Goal: Information Seeking & Learning: Check status

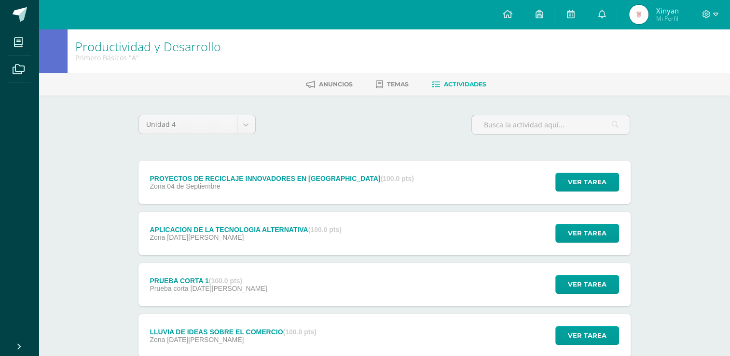
click at [632, 18] on img at bounding box center [638, 14] width 19 height 19
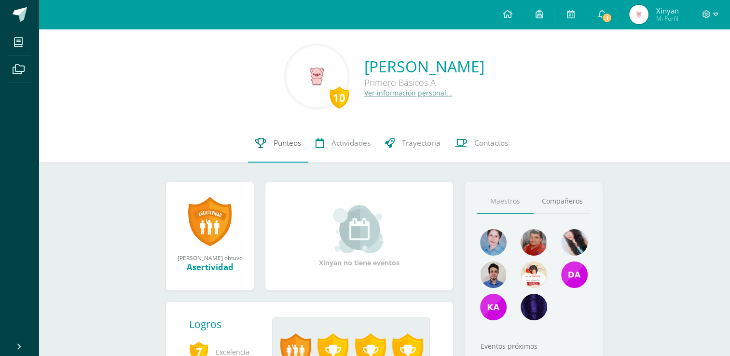
click at [288, 154] on link "Punteos" at bounding box center [278, 143] width 60 height 39
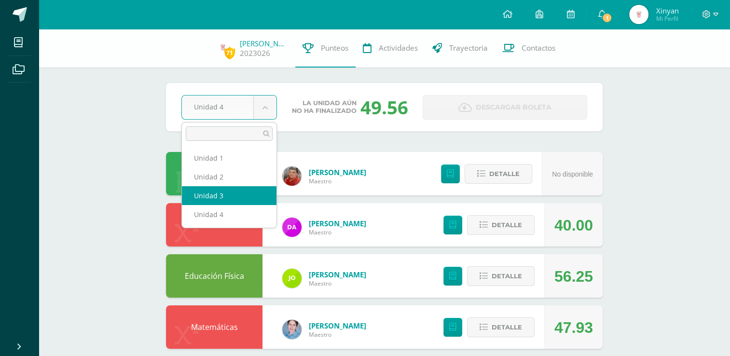
select select "Unidad 3"
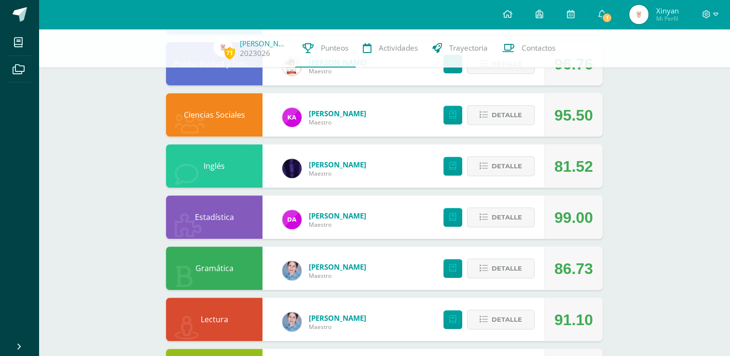
scroll to position [579, 0]
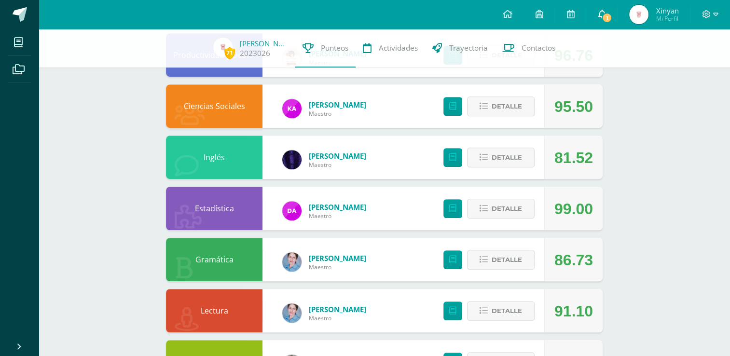
click at [589, 4] on link "1" at bounding box center [602, 14] width 31 height 29
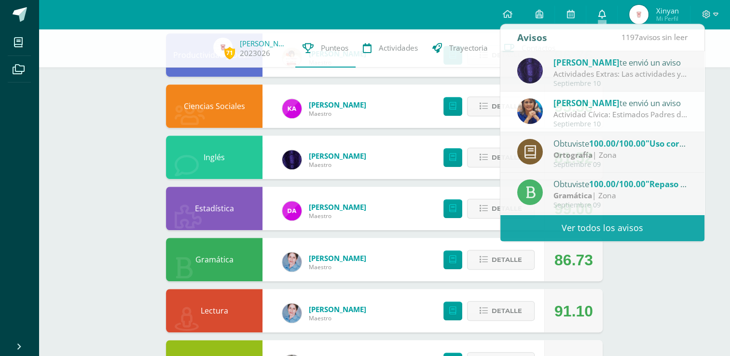
click at [599, 14] on icon at bounding box center [602, 14] width 8 height 9
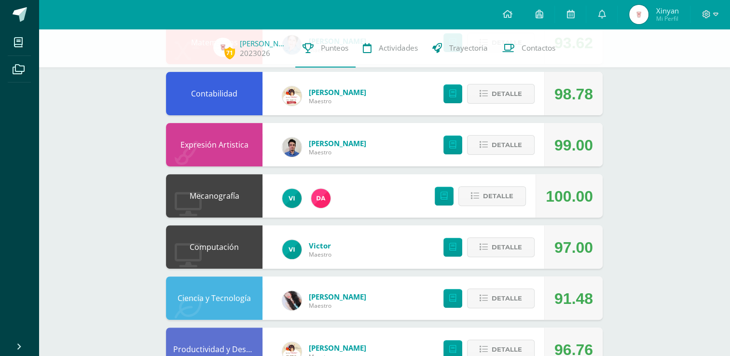
scroll to position [434, 0]
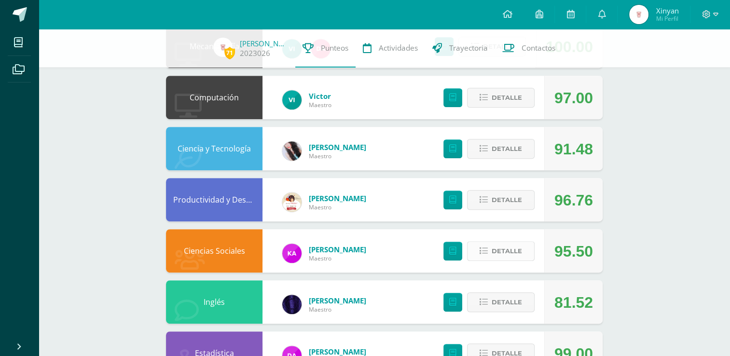
click at [502, 256] on span "Detalle" at bounding box center [507, 251] width 30 height 18
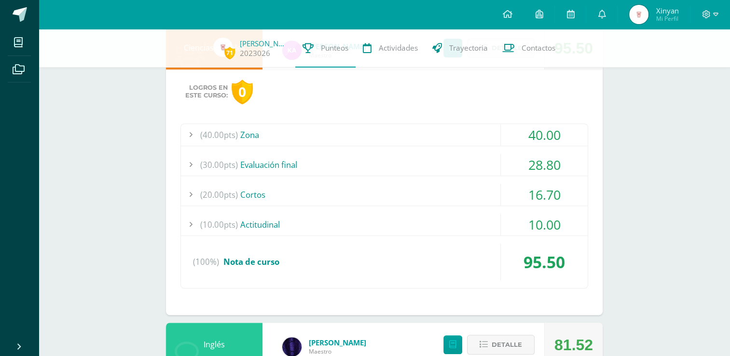
scroll to position [628, 0]
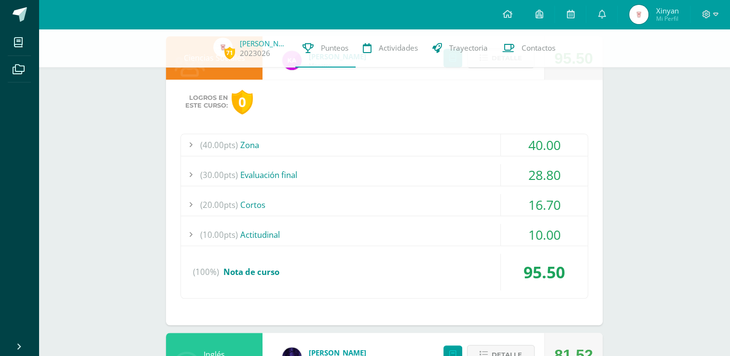
click at [290, 203] on div "(20.00pts) Cortos" at bounding box center [384, 205] width 407 height 22
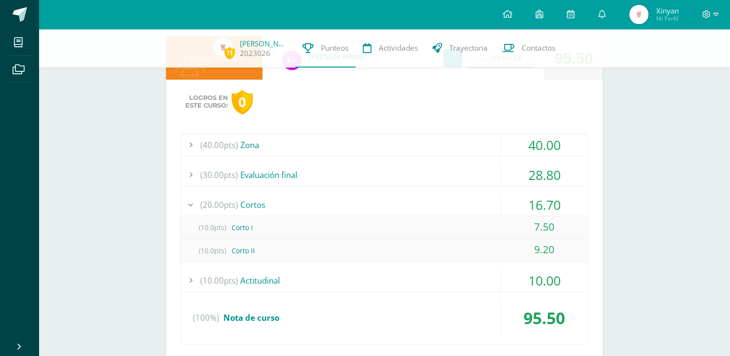
click at [362, 173] on div "(30.00pts) Evaluación final" at bounding box center [384, 175] width 407 height 22
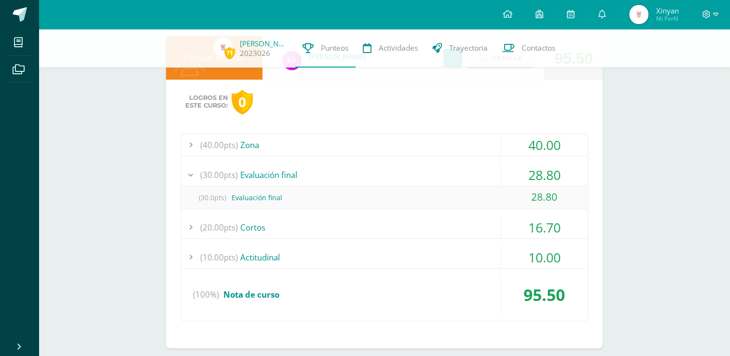
click at [362, 173] on div "(30.00pts) Evaluación final" at bounding box center [384, 175] width 407 height 22
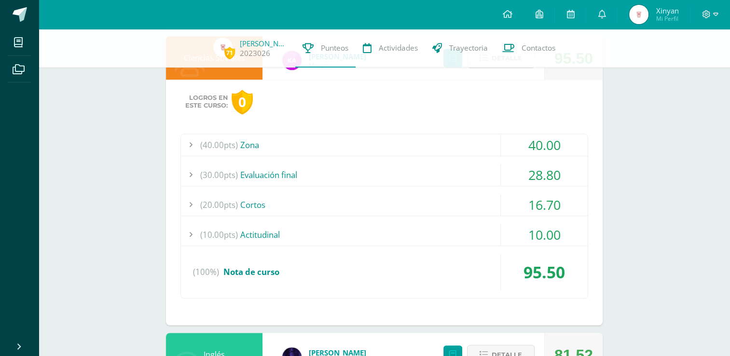
click at [340, 206] on div "(20.00pts) Cortos" at bounding box center [384, 205] width 407 height 22
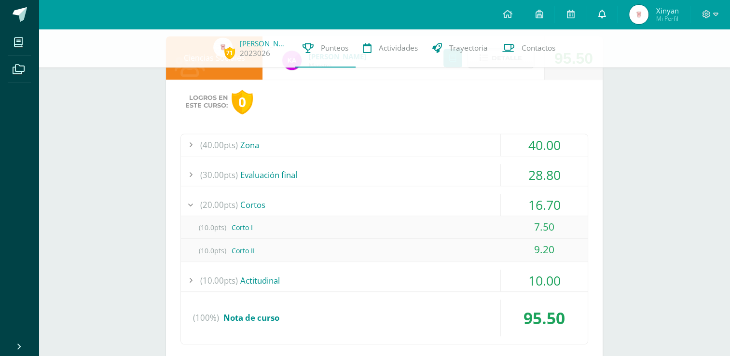
click at [611, 17] on link "0" at bounding box center [602, 14] width 31 height 29
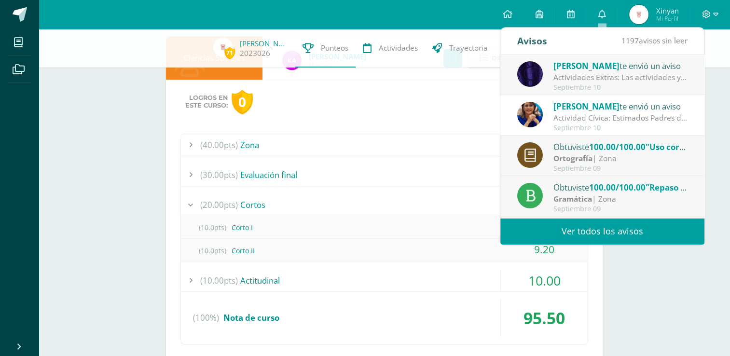
click at [587, 71] on div "Luis te envió un aviso" at bounding box center [621, 65] width 134 height 13
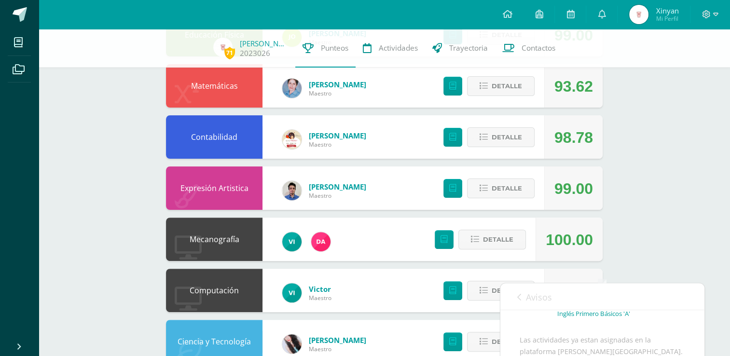
scroll to position [241, 0]
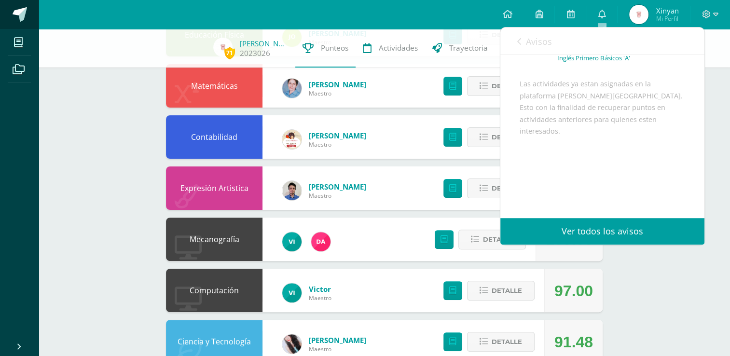
click at [21, 5] on link at bounding box center [19, 14] width 39 height 29
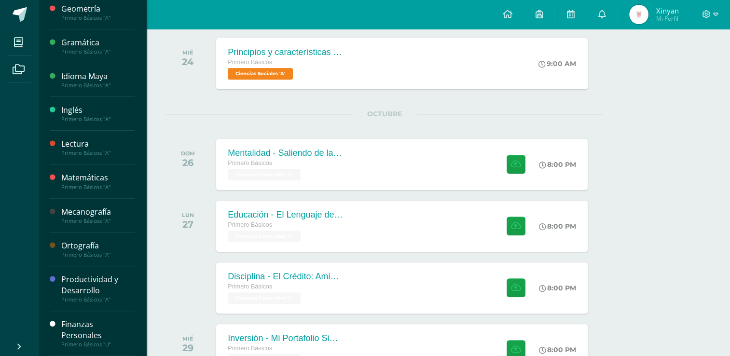
scroll to position [46, 0]
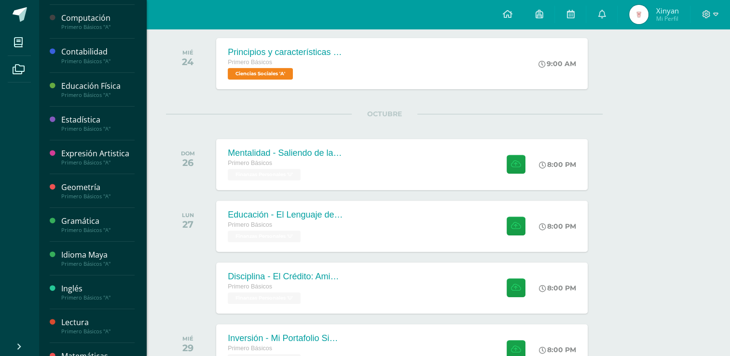
drag, startPoint x: 97, startPoint y: 198, endPoint x: 97, endPoint y: 208, distance: 10.1
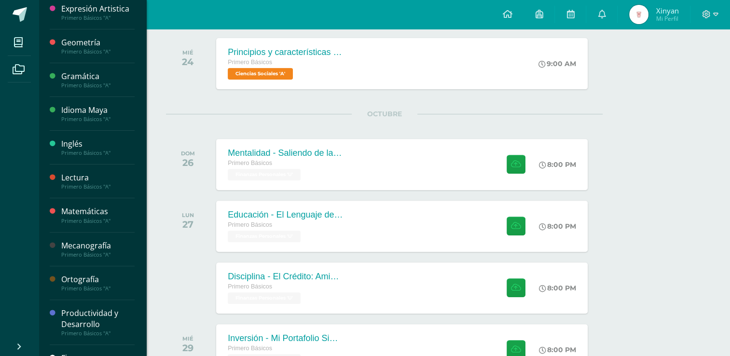
scroll to position [284, 0]
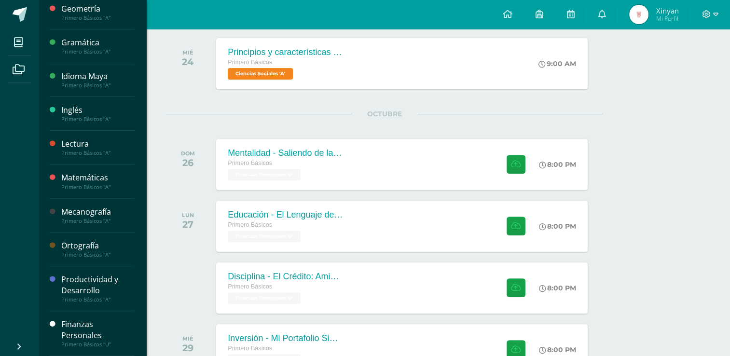
click at [99, 283] on div "Productividad y Desarrollo" at bounding box center [97, 285] width 73 height 22
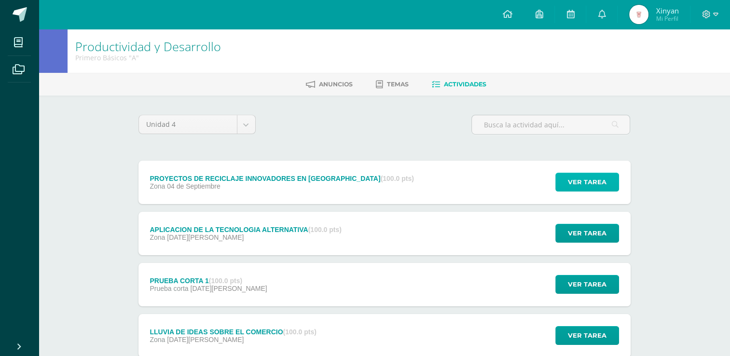
click at [581, 184] on span "Ver tarea" at bounding box center [587, 182] width 39 height 18
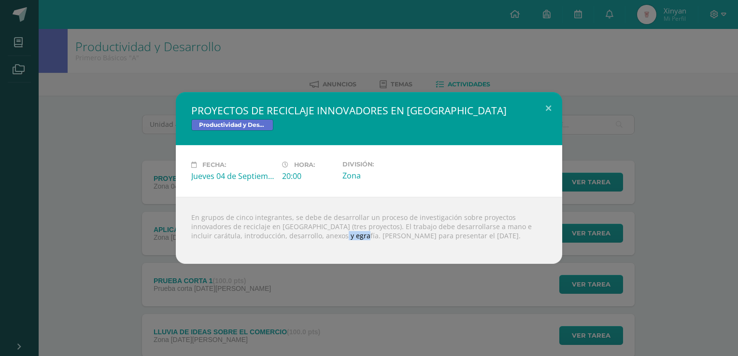
drag, startPoint x: 257, startPoint y: 238, endPoint x: 278, endPoint y: 232, distance: 21.9
click at [278, 232] on div "En grupos de cinco integrantes, se debe de desarrollar un proceso de investigac…" at bounding box center [369, 230] width 386 height 67
copy div "egrafía"
click at [462, 216] on div "En grupos de cinco integrantes, se debe de desarrollar un proceso de investigac…" at bounding box center [369, 230] width 386 height 67
